Goal: Transaction & Acquisition: Purchase product/service

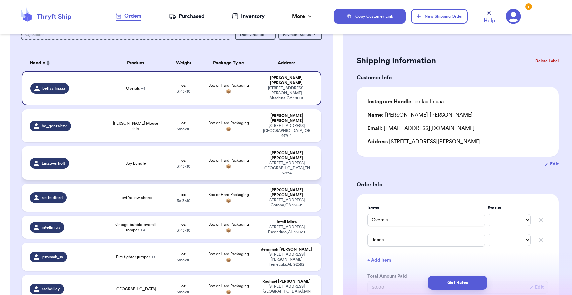
scroll to position [40, 0]
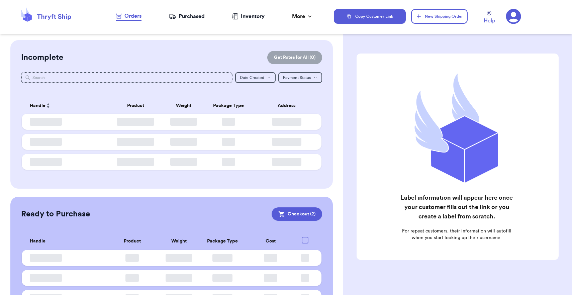
checkbox input "true"
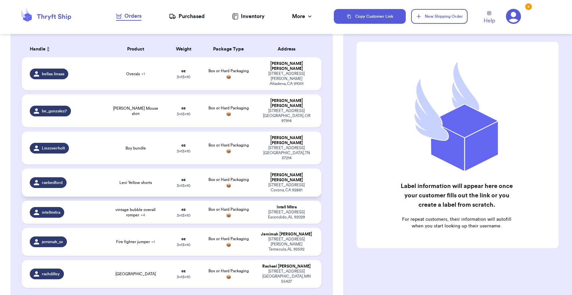
scroll to position [53, 0]
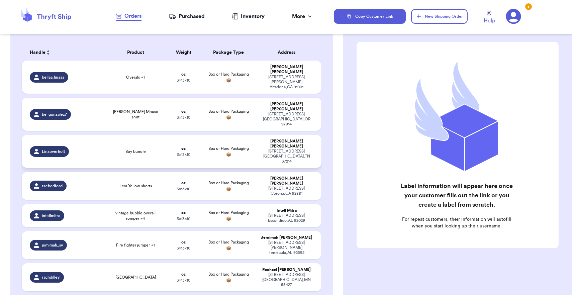
click at [230, 136] on td "Box or Hard Packaging 📦" at bounding box center [229, 151] width 54 height 33
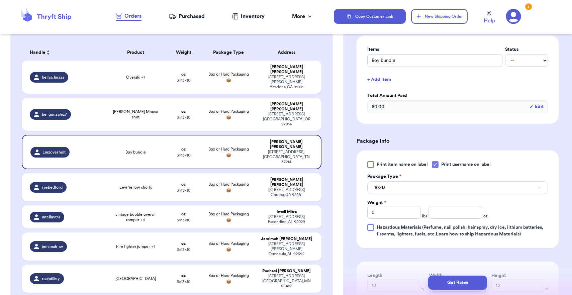
scroll to position [222, 0]
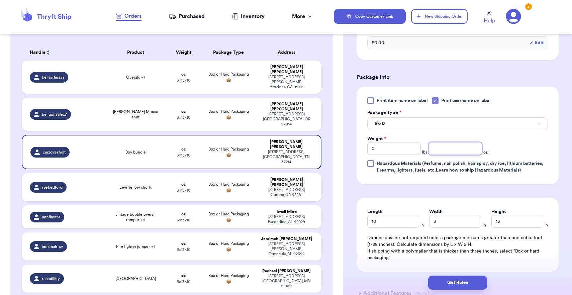
click at [444, 152] on input "number" at bounding box center [454, 148] width 53 height 13
type input "10"
click at [437, 132] on div "Print item name on label Print username on label Package Type * 10x13 Weight * …" at bounding box center [457, 135] width 180 height 76
click at [437, 129] on button "10x13" at bounding box center [457, 123] width 180 height 13
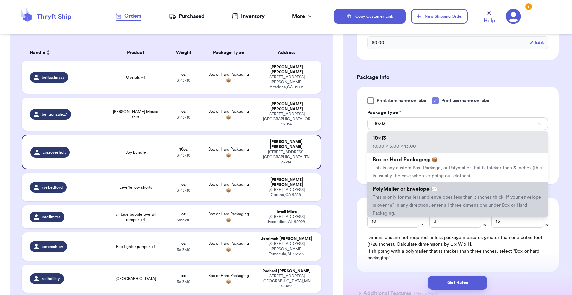
click at [424, 209] on span "This is only for mailers and envelopes less than 3 inches thick. If your envelo…" at bounding box center [456, 205] width 168 height 21
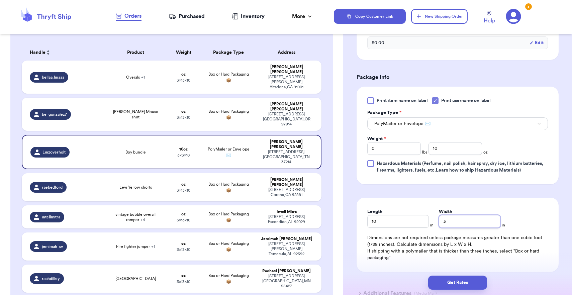
click at [448, 218] on input "3" at bounding box center [469, 221] width 61 height 13
type input "8"
click at [465, 289] on button "Get Rates" at bounding box center [457, 282] width 59 height 14
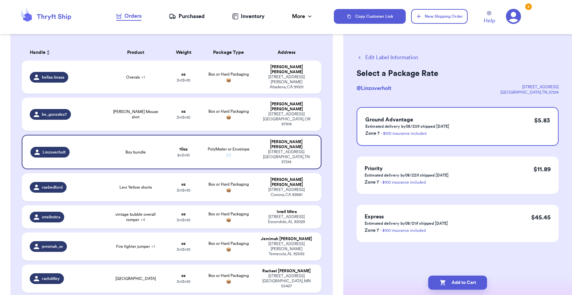
scroll to position [0, 0]
click at [464, 288] on button "Add to Cart" at bounding box center [457, 282] width 59 height 14
checkbox input "true"
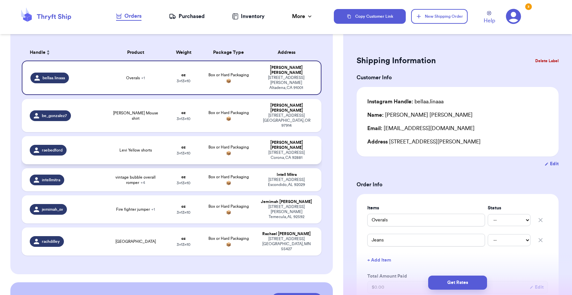
click at [146, 137] on td "Levi Yellow shorts" at bounding box center [136, 150] width 60 height 28
type input "Levi Yellow shorts"
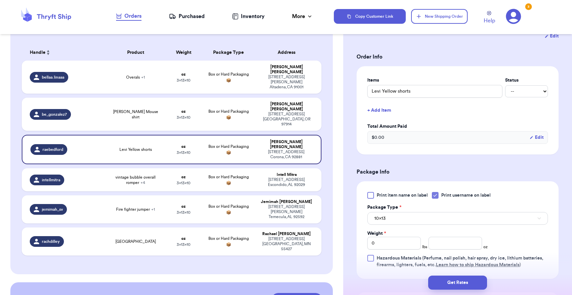
scroll to position [144, 0]
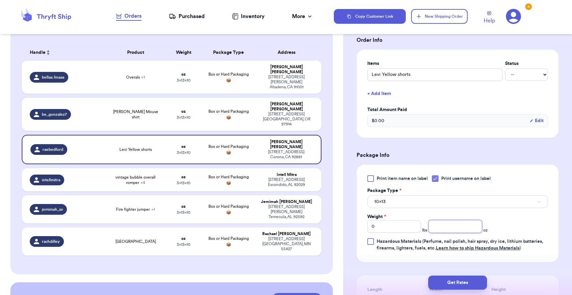
click at [459, 230] on input "number" at bounding box center [454, 226] width 53 height 13
type input "12"
click at [451, 206] on button "10x13" at bounding box center [457, 201] width 180 height 13
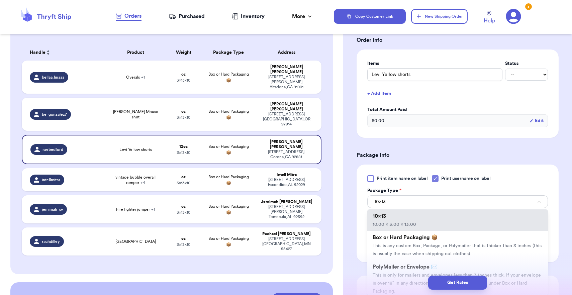
scroll to position [53, 0]
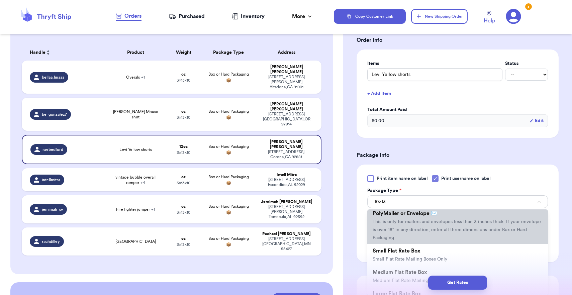
click at [431, 242] on li "PolyMailer or Envelope ✉️ This is only for mailers and envelopes less than 3 in…" at bounding box center [457, 225] width 180 height 37
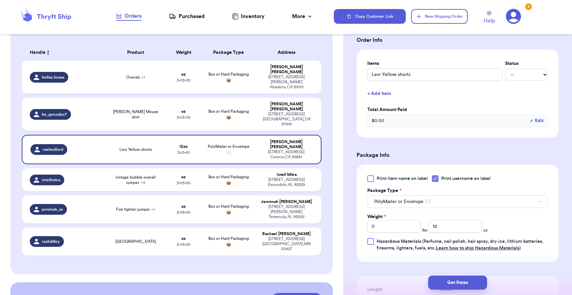
scroll to position [180, 0]
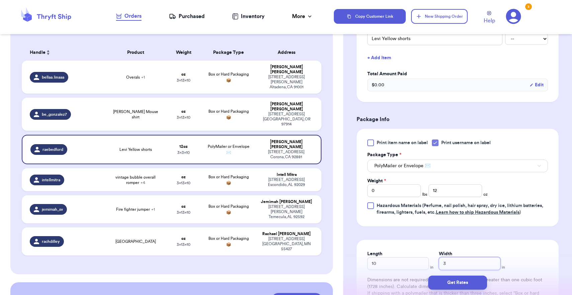
click at [453, 263] on input "3" at bounding box center [469, 263] width 61 height 13
type input "8"
click at [455, 289] on div "Get Rates" at bounding box center [457, 282] width 229 height 25
click at [455, 281] on button "Get Rates" at bounding box center [457, 282] width 59 height 14
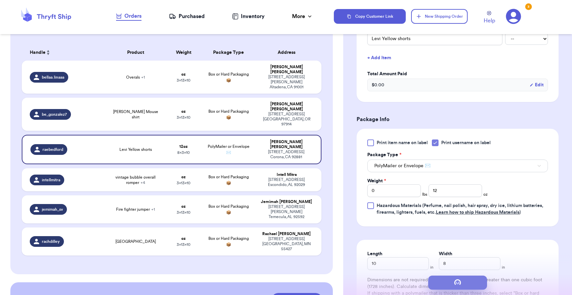
scroll to position [0, 0]
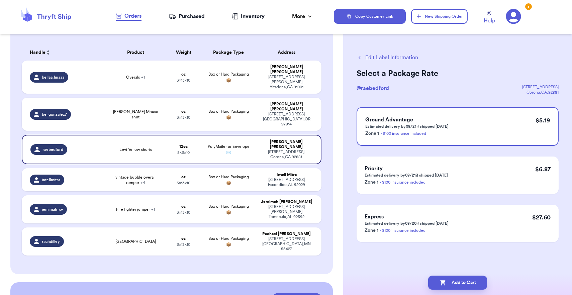
click at [455, 281] on button "Add to Cart" at bounding box center [457, 282] width 59 height 14
checkbox input "true"
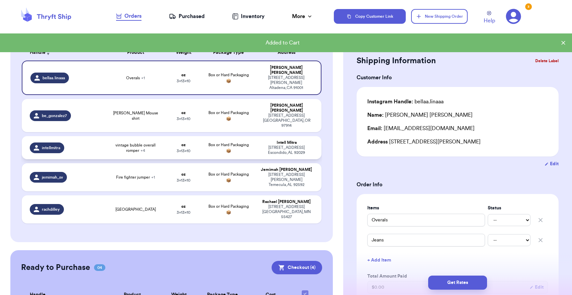
click at [317, 136] on td "Intell Mitra [STREET_ADDRESS]" at bounding box center [288, 147] width 66 height 23
type input "vintage bubble overall romper"
type input "vintage floral bubble"
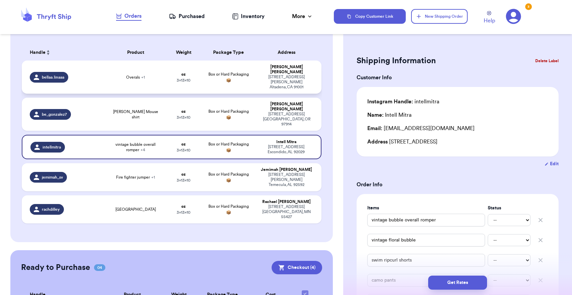
click at [148, 79] on td "Overals + 1" at bounding box center [136, 76] width 60 height 33
type input "Overals"
type input "Jeans"
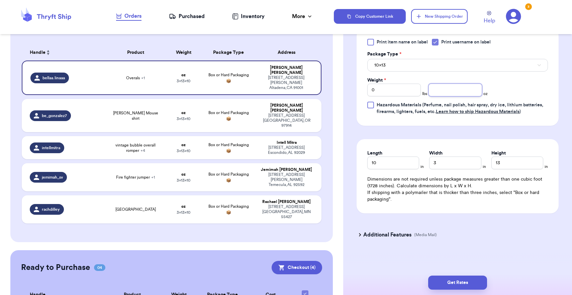
click at [441, 92] on input "number" at bounding box center [454, 90] width 53 height 13
type input "14"
click at [423, 64] on button "10x13" at bounding box center [457, 65] width 180 height 13
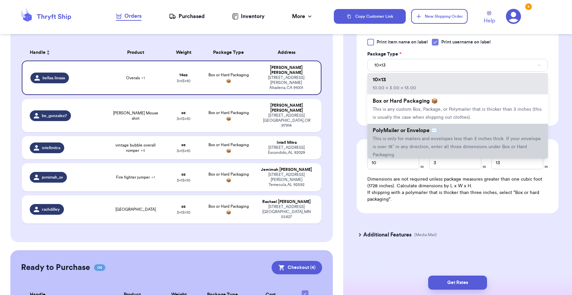
click at [433, 133] on span "PolyMailer or Envelope ✉️" at bounding box center [404, 130] width 65 height 5
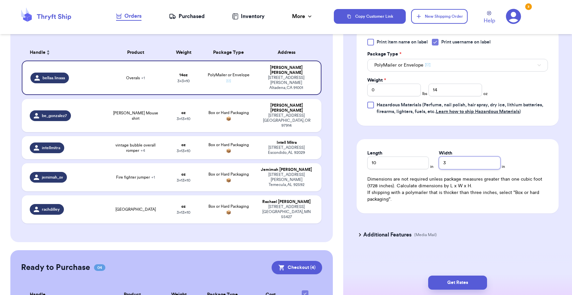
click at [439, 165] on input "3" at bounding box center [469, 162] width 61 height 13
type input "13"
click at [458, 279] on button "Get Rates" at bounding box center [457, 282] width 59 height 14
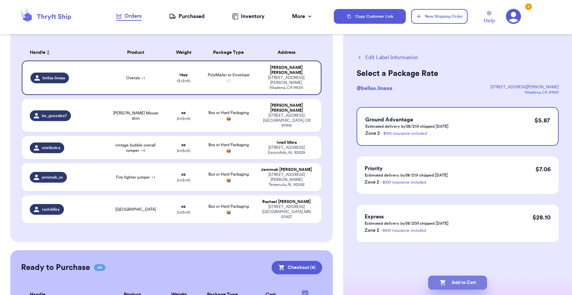
click at [458, 279] on button "Add to Cart" at bounding box center [457, 282] width 59 height 14
checkbox input "true"
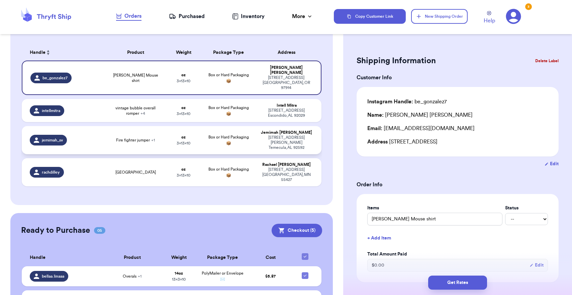
click at [193, 137] on td "oz 3 x 13 x 10" at bounding box center [183, 140] width 36 height 28
type input "Fire fighter jumper"
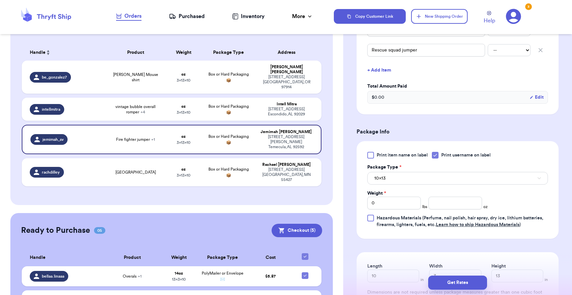
scroll to position [228, 0]
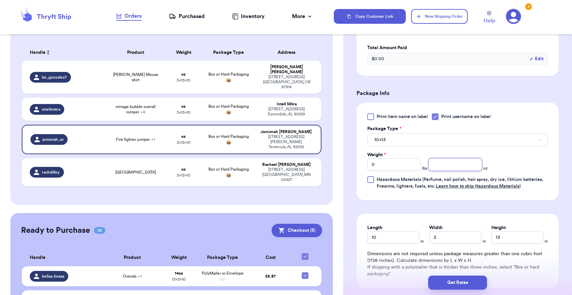
click at [441, 168] on input "number" at bounding box center [454, 164] width 53 height 13
type input "14"
click at [436, 135] on button "10x13" at bounding box center [457, 139] width 180 height 13
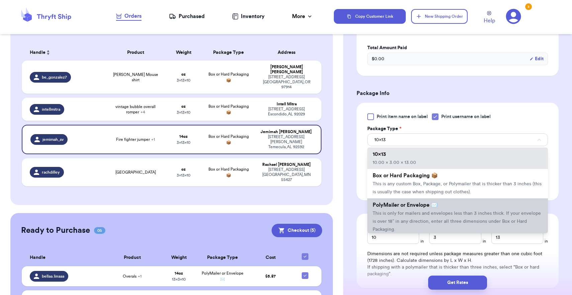
click at [437, 225] on span "This is only for mailers and envelopes less than 3 inches thick. If your envelo…" at bounding box center [456, 221] width 168 height 21
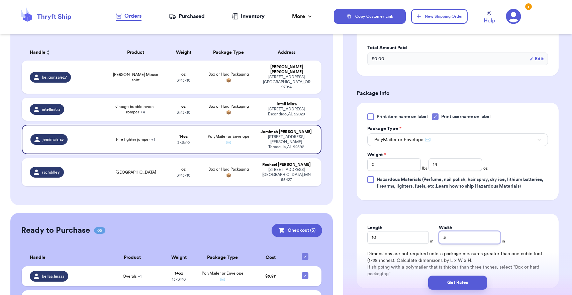
click at [440, 241] on input "3" at bounding box center [469, 237] width 61 height 13
type input "13"
click at [451, 282] on button "Get Rates" at bounding box center [457, 282] width 59 height 14
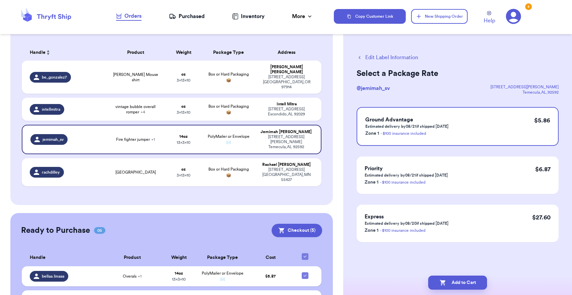
click at [451, 282] on button "Add to Cart" at bounding box center [457, 282] width 59 height 14
checkbox input "true"
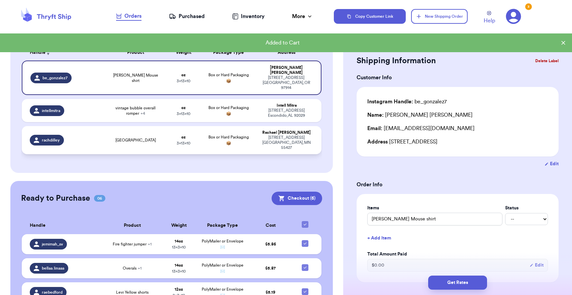
click at [298, 142] on td "[PERSON_NAME] [STREET_ADDRESS]" at bounding box center [288, 140] width 66 height 28
type input "[GEOGRAPHIC_DATA]"
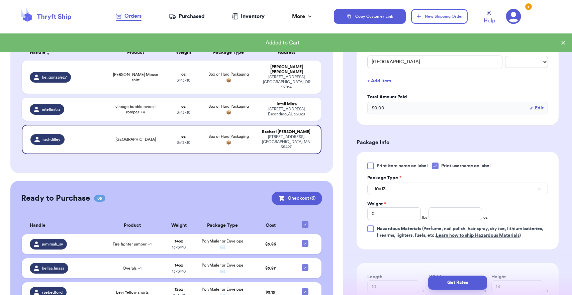
scroll to position [161, 0]
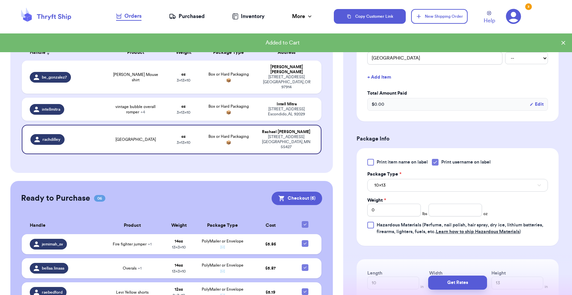
click at [455, 191] on button "10x13" at bounding box center [457, 185] width 180 height 13
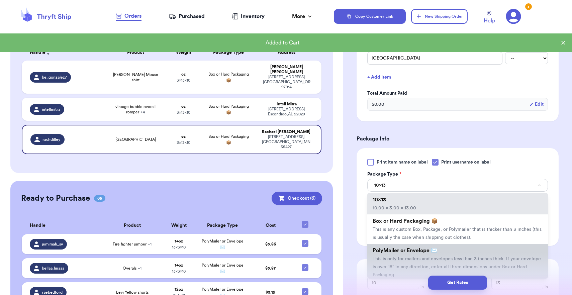
click at [389, 263] on span "This is only for mailers and envelopes less than 3 inches thick. If your envelo…" at bounding box center [456, 266] width 168 height 21
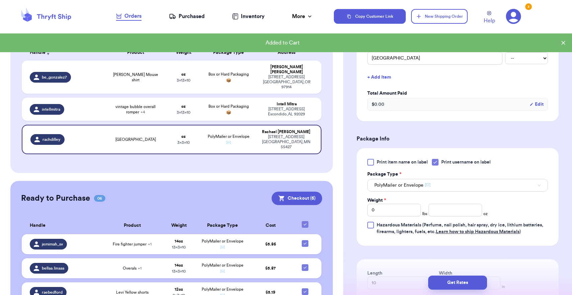
click at [456, 219] on div "Print item name on label Print username on label Package Type * PolyMailer or E…" at bounding box center [457, 197] width 180 height 76
click at [456, 213] on input "number" at bounding box center [454, 210] width 53 height 13
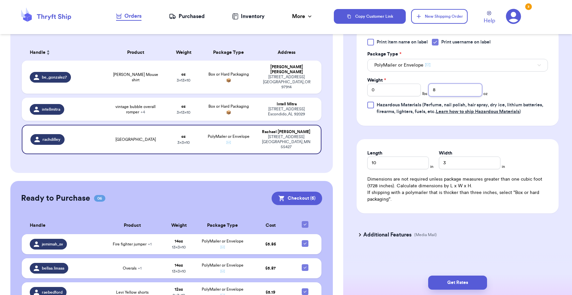
type input "8"
click at [472, 166] on input "3" at bounding box center [469, 162] width 61 height 13
type input "8"
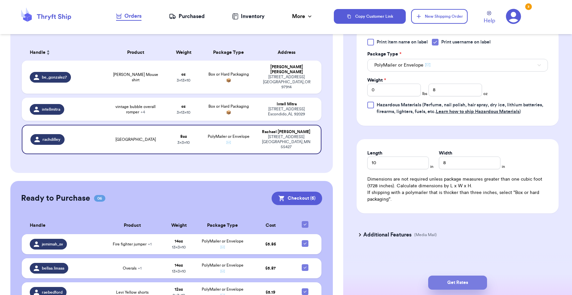
click at [456, 286] on button "Get Rates" at bounding box center [457, 282] width 59 height 14
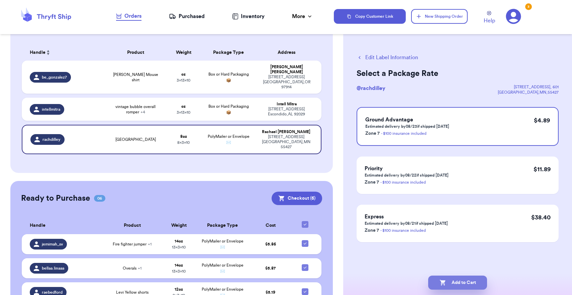
scroll to position [0, 0]
click at [439, 277] on button "Add to Cart" at bounding box center [457, 282] width 59 height 14
checkbox input "true"
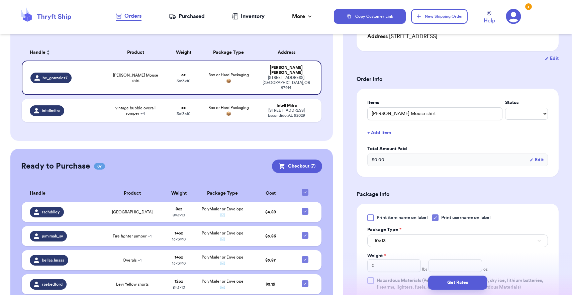
scroll to position [113, 0]
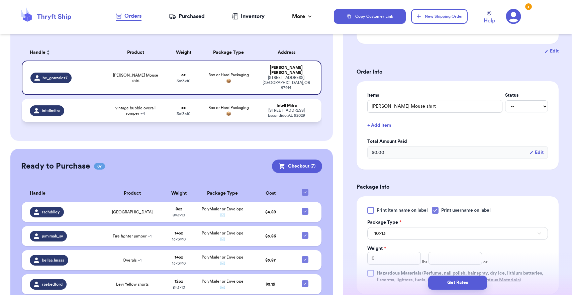
click at [290, 115] on td "Intell Mitra [STREET_ADDRESS]" at bounding box center [288, 110] width 66 height 23
type input "vintage bubble overall romper"
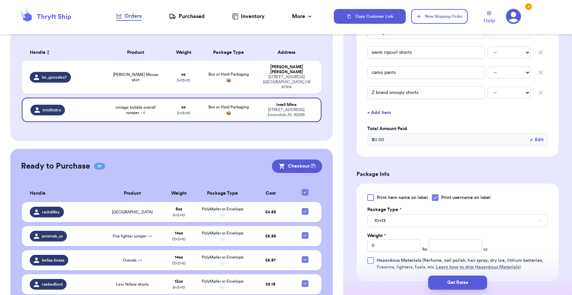
scroll to position [290, 0]
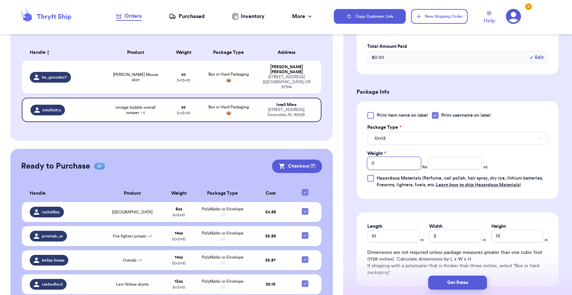
click at [399, 164] on input "0" at bounding box center [393, 163] width 53 height 13
type input "2"
click at [401, 137] on button "10x13" at bounding box center [457, 138] width 180 height 13
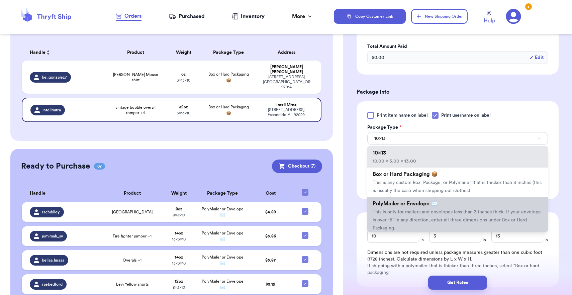
click at [402, 204] on span "PolyMailer or Envelope ✉️" at bounding box center [404, 203] width 65 height 5
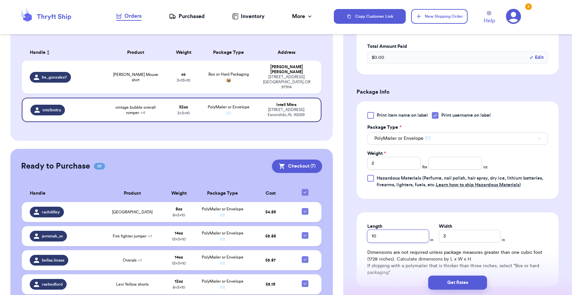
click at [398, 236] on input "10" at bounding box center [397, 236] width 61 height 13
type input "1"
type input "13"
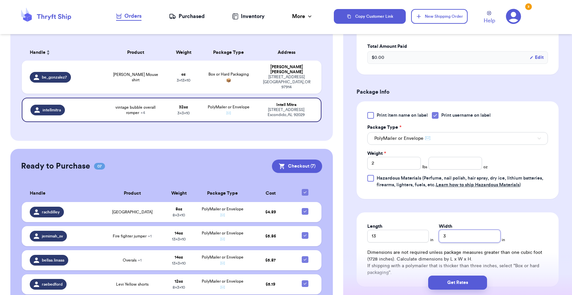
click at [465, 236] on input "3" at bounding box center [469, 236] width 61 height 13
type input "1"
type input "13"
click at [452, 283] on button "Get Rates" at bounding box center [457, 282] width 59 height 14
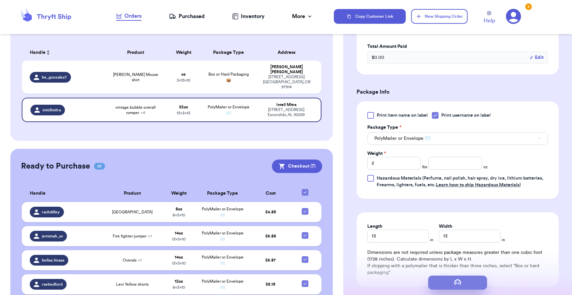
scroll to position [0, 0]
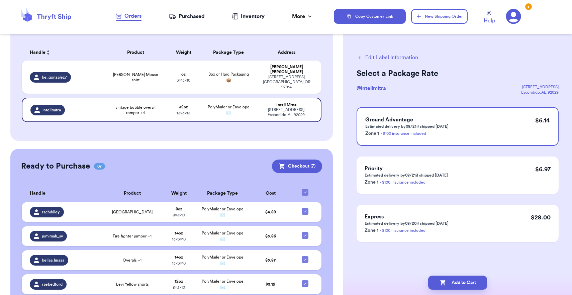
click at [452, 283] on button "Add to Cart" at bounding box center [457, 282] width 59 height 14
checkbox input "true"
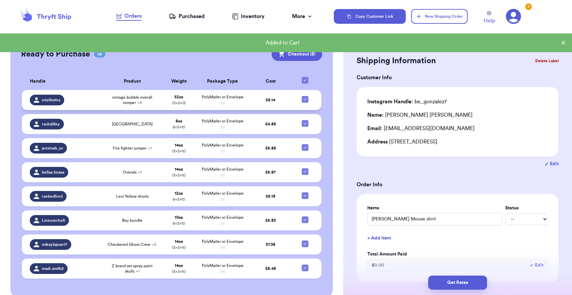
scroll to position [110, 0]
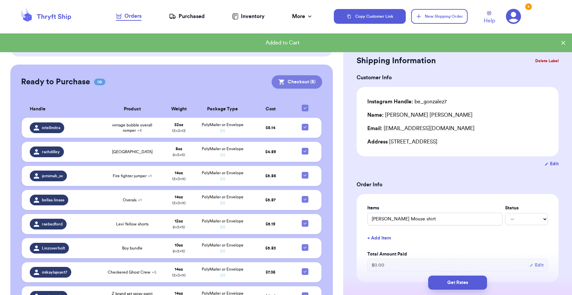
click at [300, 78] on button "Checkout ( 8 )" at bounding box center [296, 81] width 50 height 13
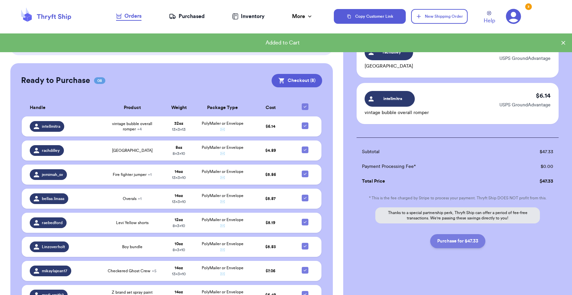
click at [473, 242] on button "Purchase for $47.33" at bounding box center [457, 241] width 55 height 14
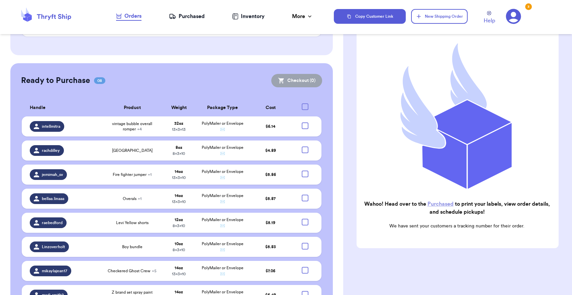
checkbox input "false"
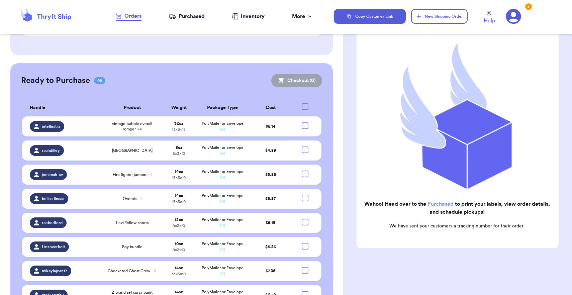
checkbox input "false"
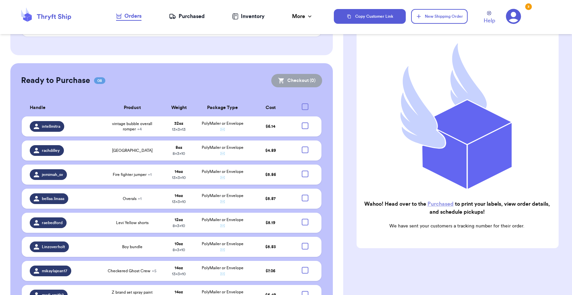
checkbox input "true"
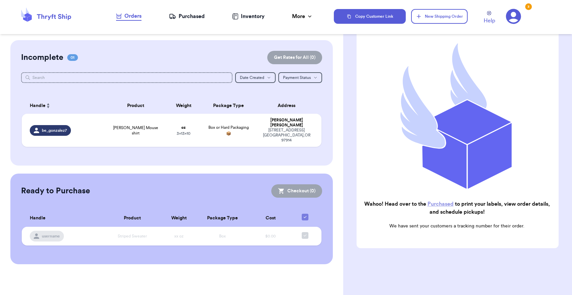
click at [202, 17] on div "Purchased" at bounding box center [187, 16] width 36 height 8
